Goal: Information Seeking & Learning: Learn about a topic

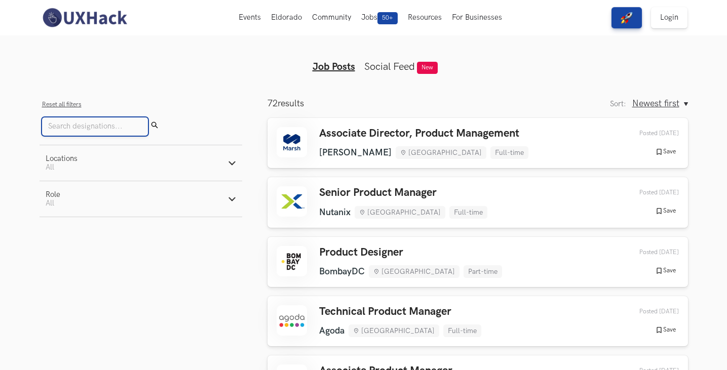
click at [106, 126] on input "Search" at bounding box center [95, 126] width 106 height 18
click at [225, 165] on button "Locations Active filters: All" at bounding box center [141, 162] width 203 height 35
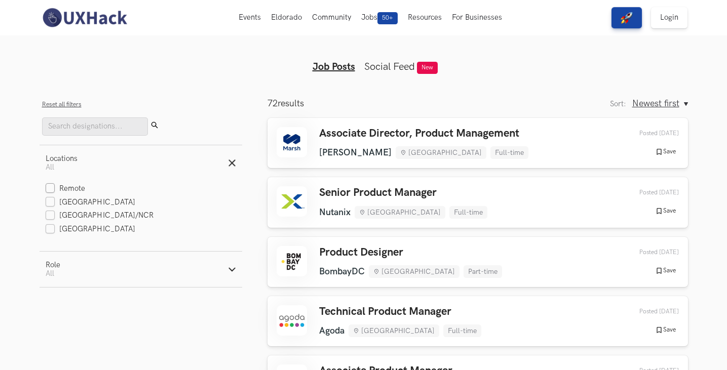
click at [53, 190] on label "Remote" at bounding box center [66, 189] width 40 height 11
click at [53, 190] on input "Remote" at bounding box center [51, 189] width 10 height 10
checkbox input "true"
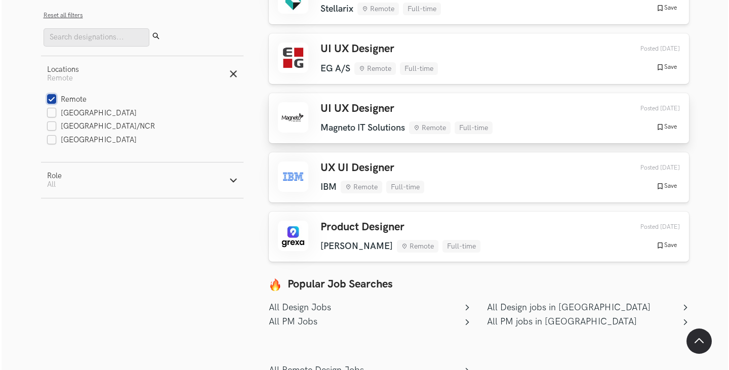
scroll to position [152, 0]
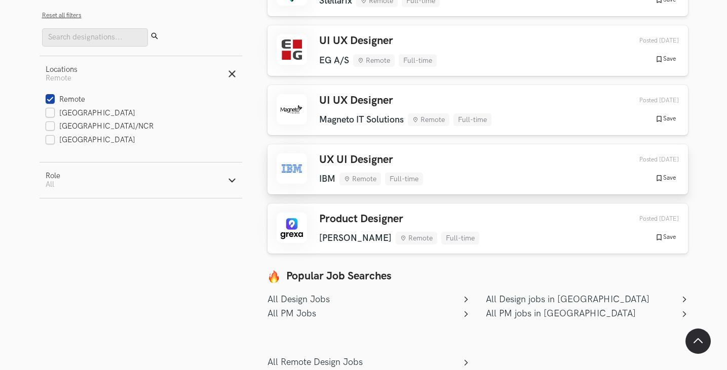
click at [437, 160] on div "UX UI Designer IBM Remote Full-time IBM Remote Full-time [DATE] Posted [DATE] S…" at bounding box center [478, 169] width 402 height 32
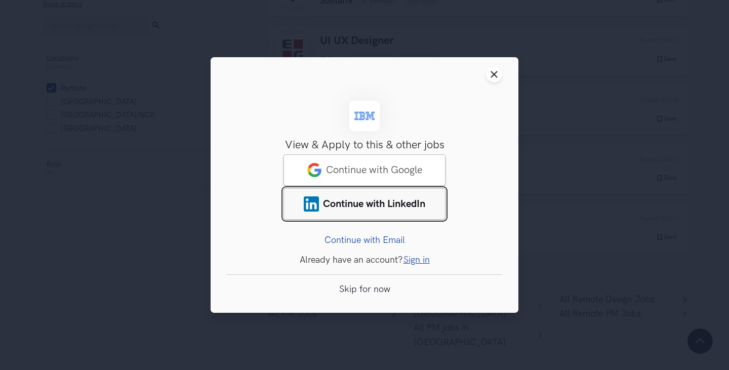
click at [377, 203] on span "Continue with LinkedIn" at bounding box center [374, 204] width 102 height 12
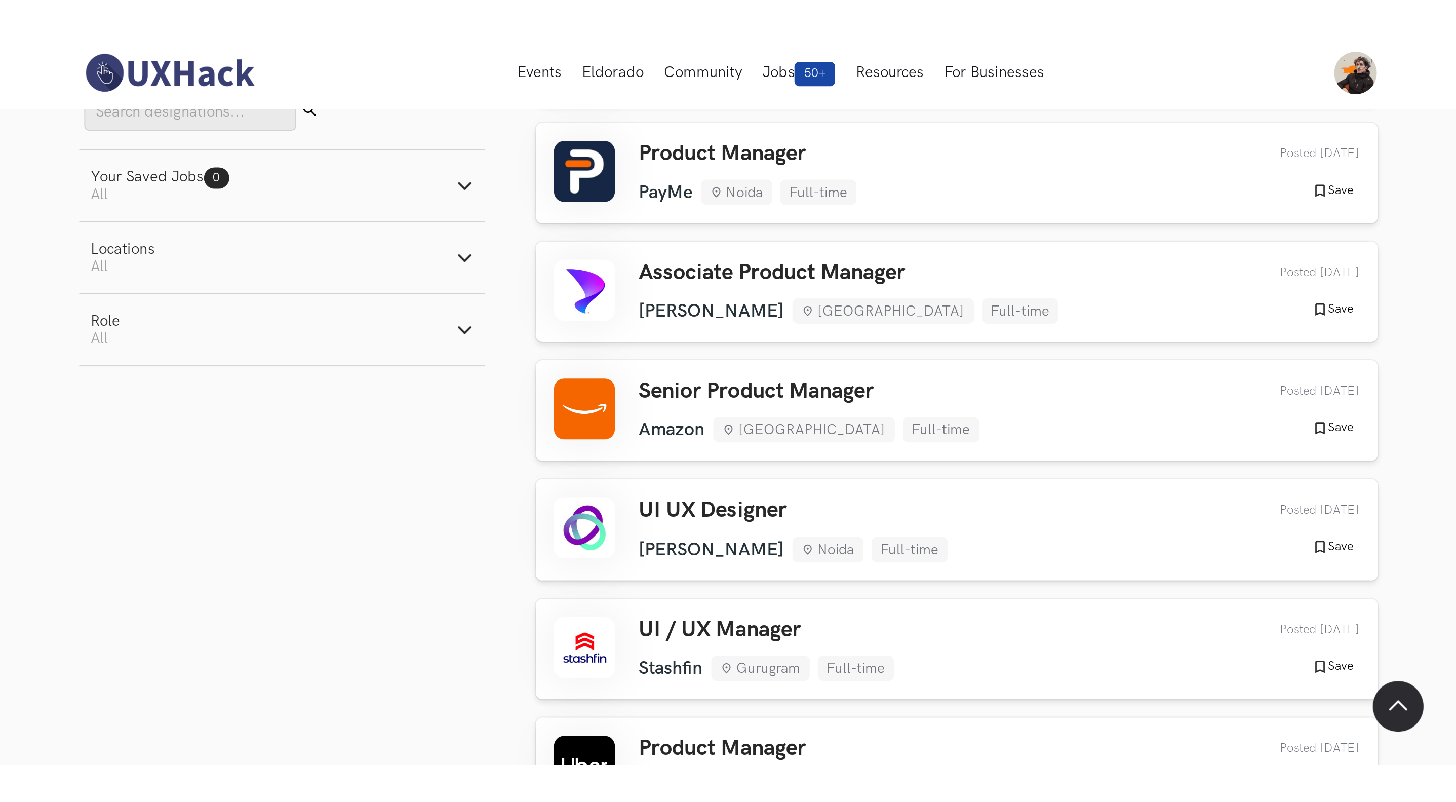
scroll to position [280, 0]
